Goal: Task Accomplishment & Management: Complete application form

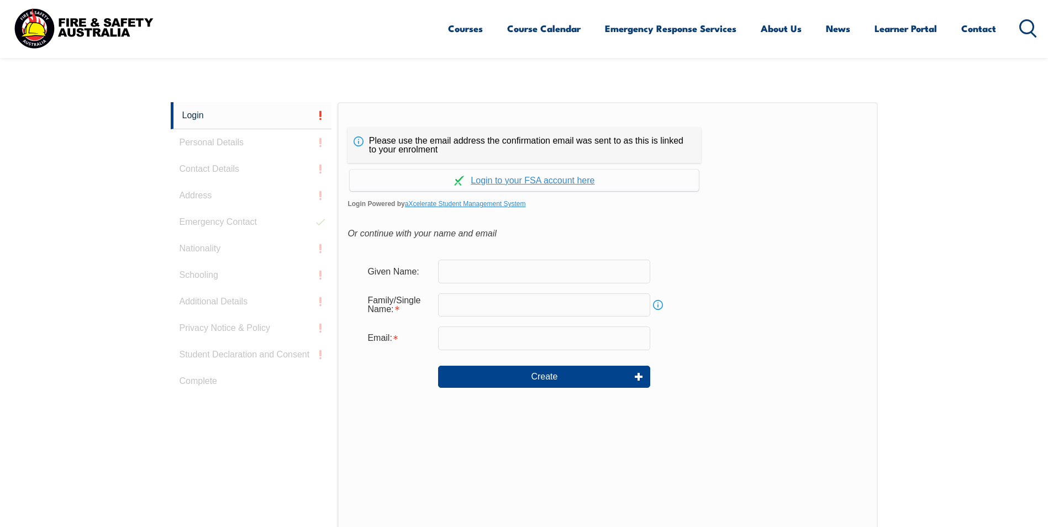
scroll to position [295, 0]
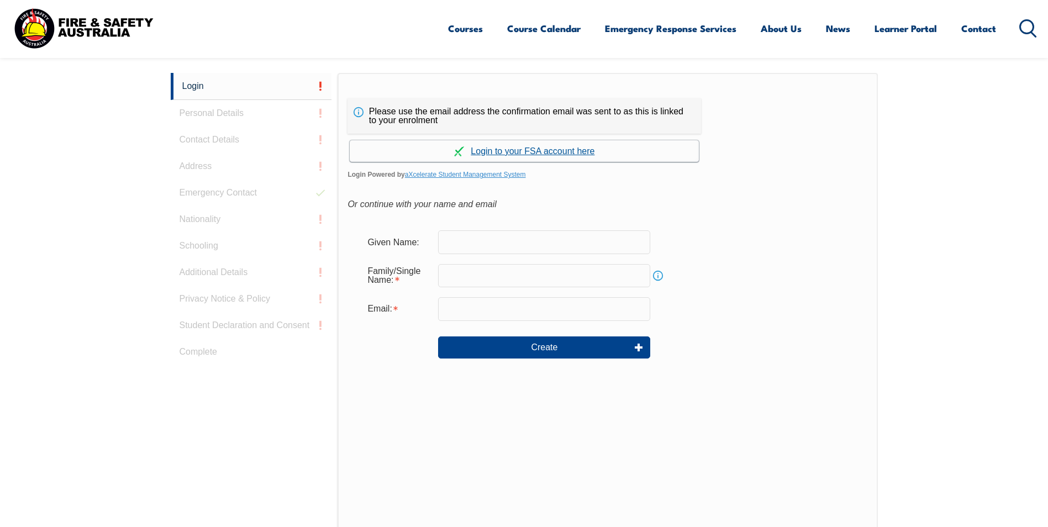
click at [502, 158] on link "Continue with aXcelerate" at bounding box center [524, 151] width 349 height 22
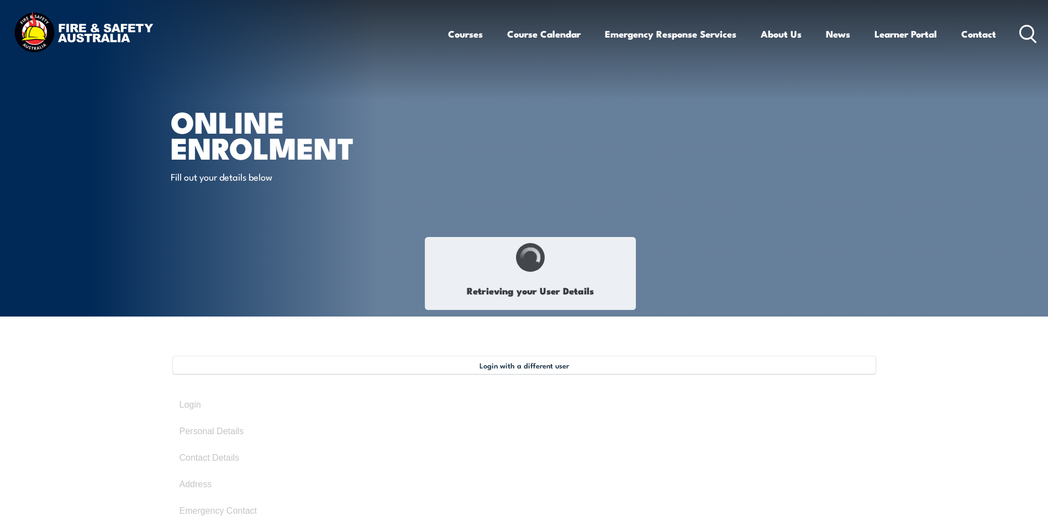
select select "Mr"
type input "Joshua"
type input "Josh"
type input "Young"
type input "June 7, 1981"
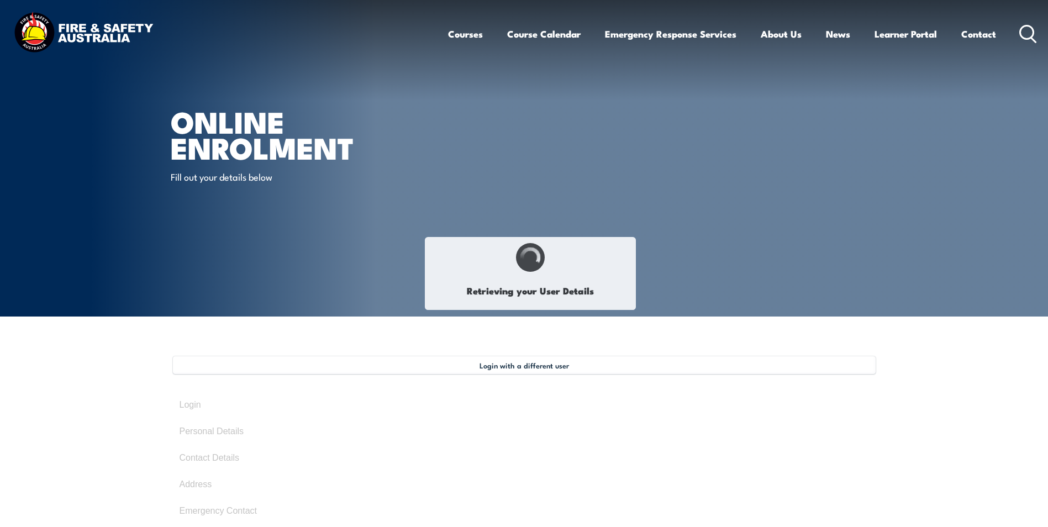
type input "XYSDG4BZF4"
select select "M"
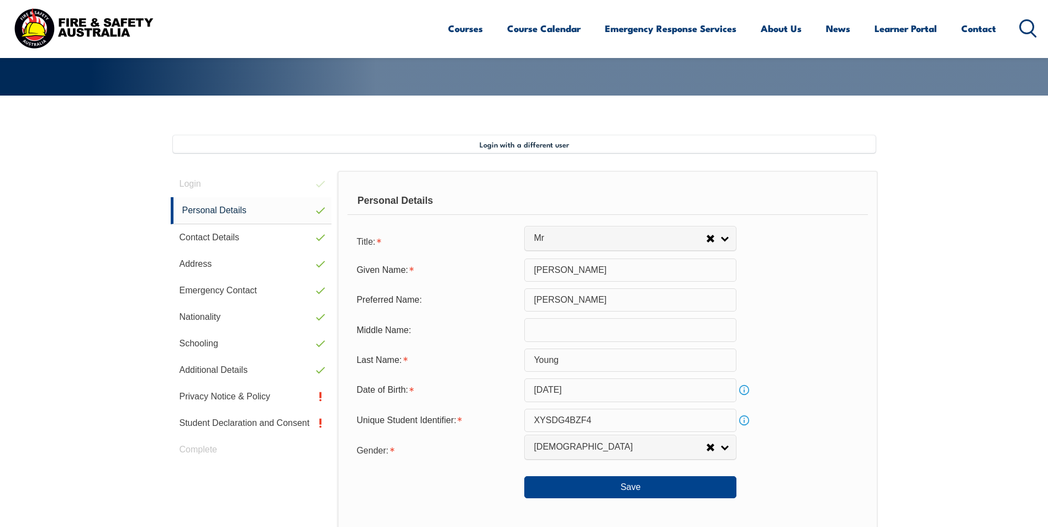
scroll to position [301, 0]
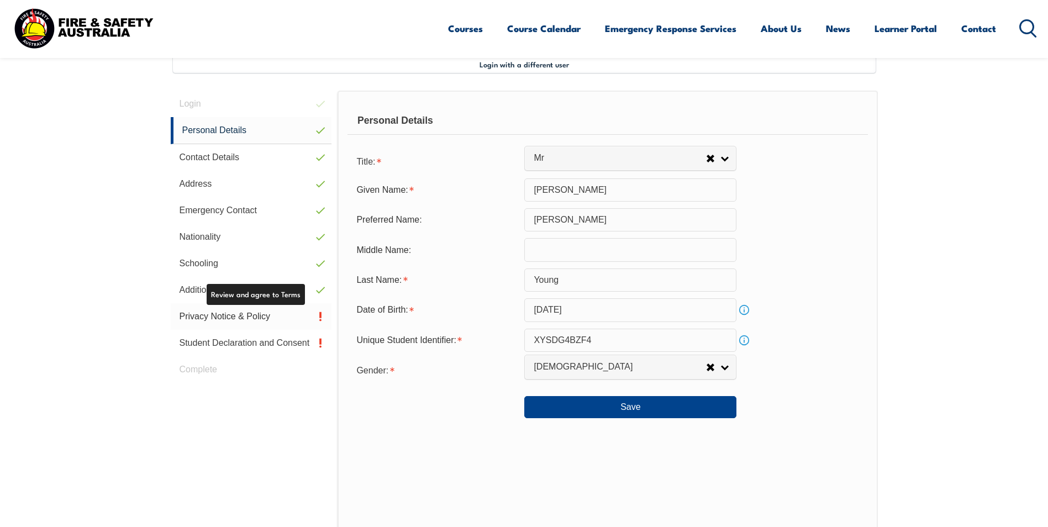
click at [282, 312] on link "Privacy Notice & Policy" at bounding box center [251, 316] width 161 height 27
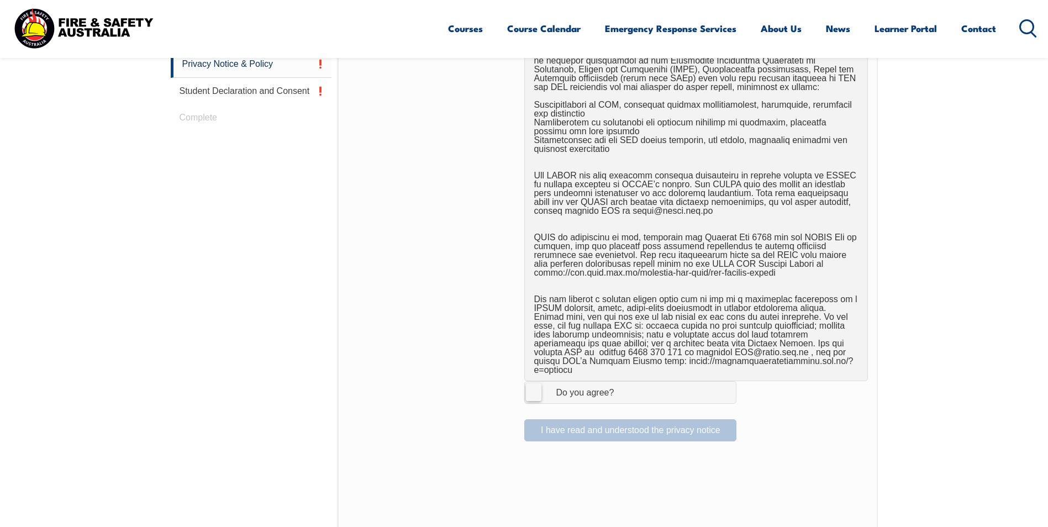
scroll to position [554, 0]
click at [539, 384] on label "I Agree Do you agree?" at bounding box center [630, 392] width 212 height 22
click at [623, 384] on input "I Agree Do you agree?" at bounding box center [632, 391] width 19 height 21
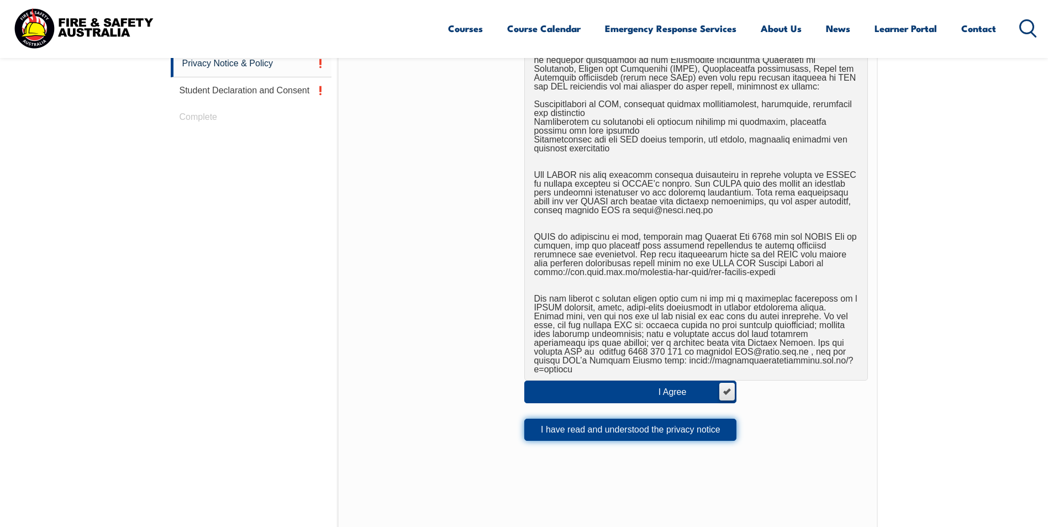
click at [581, 424] on button "I have read and understood the privacy notice" at bounding box center [630, 430] width 212 height 22
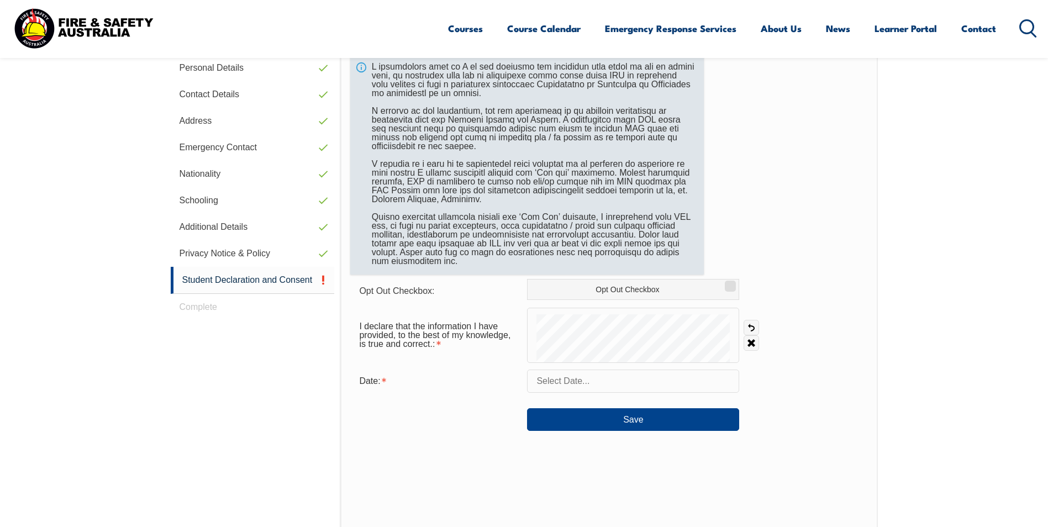
scroll to position [301, 0]
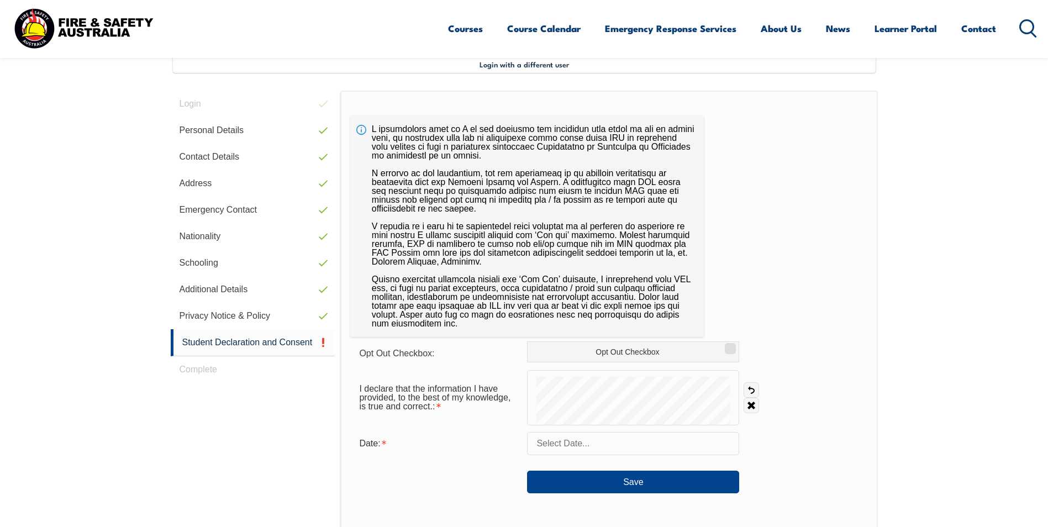
click at [557, 449] on input "text" at bounding box center [633, 443] width 212 height 23
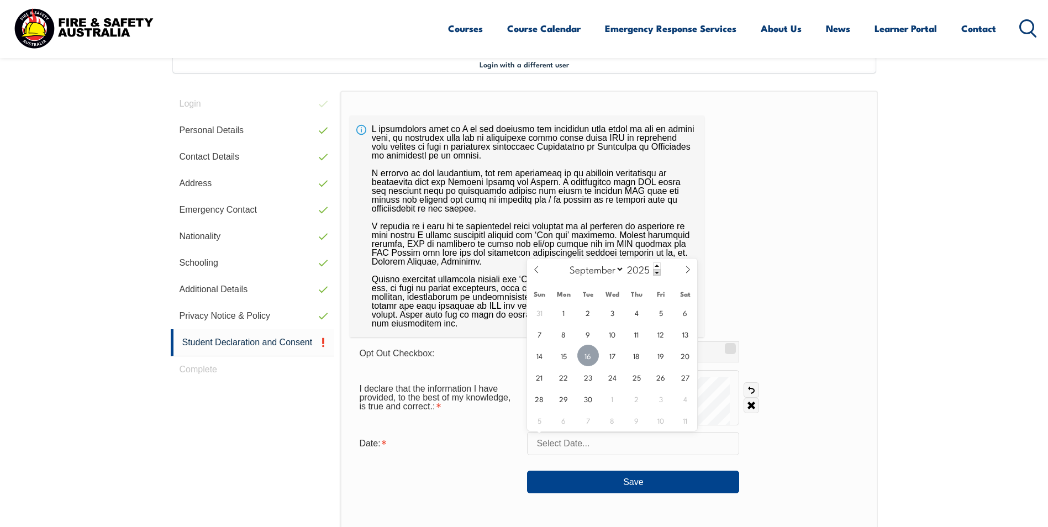
click at [587, 361] on span "16" at bounding box center [588, 356] width 22 height 22
type input "September 16, 2025"
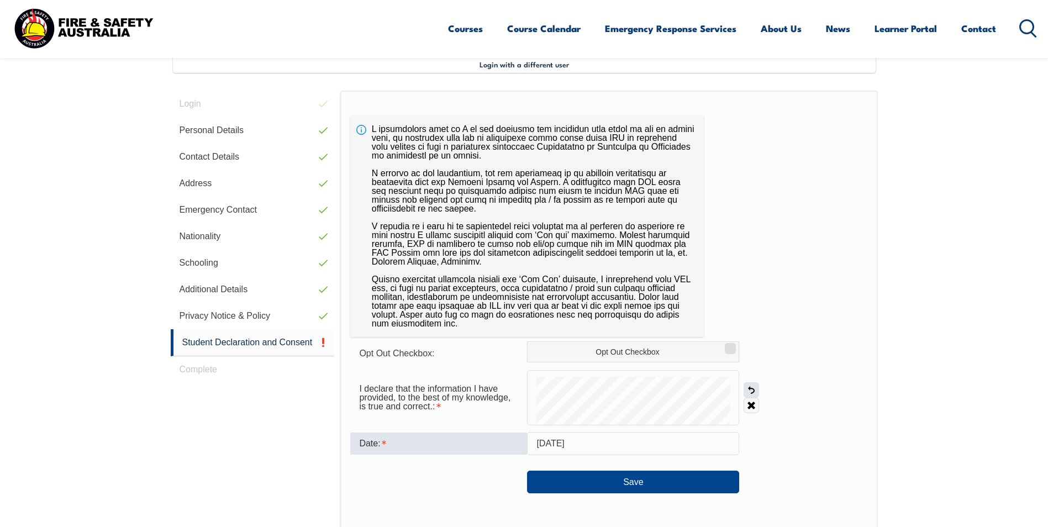
click at [755, 393] on link "Undo" at bounding box center [751, 389] width 15 height 15
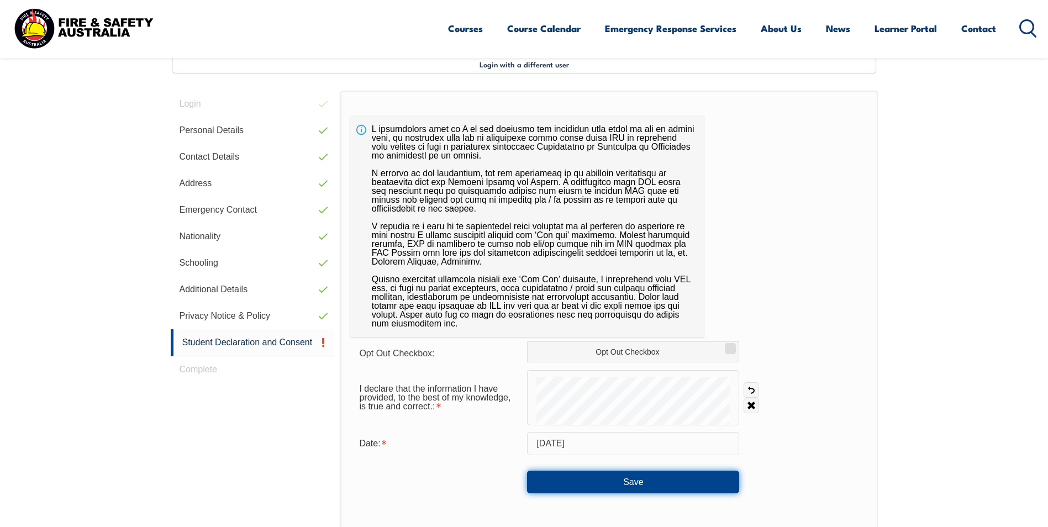
click at [624, 477] on button "Save" at bounding box center [633, 482] width 212 height 22
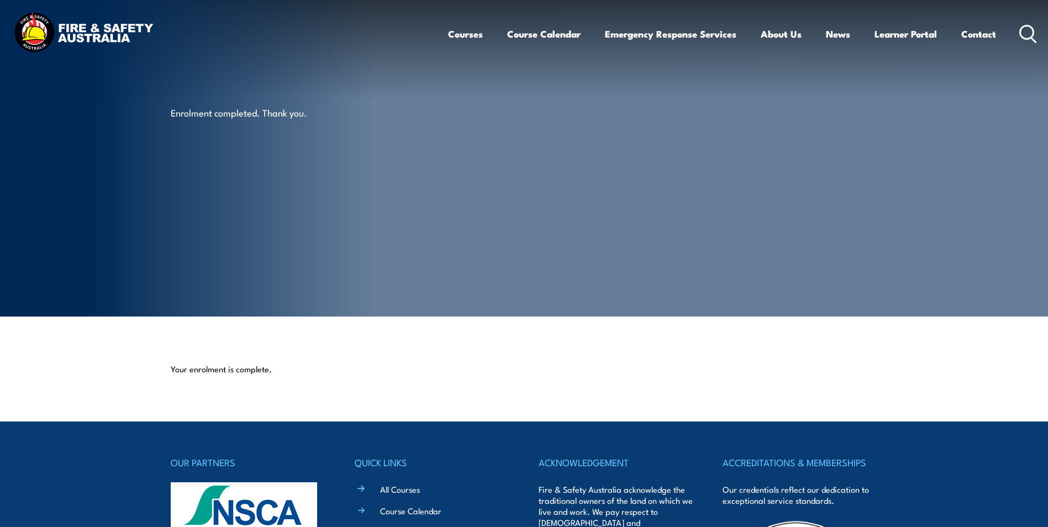
click at [373, 244] on div "Enrolment completed. Thank you." at bounding box center [307, 158] width 273 height 317
